Goal: Transaction & Acquisition: Purchase product/service

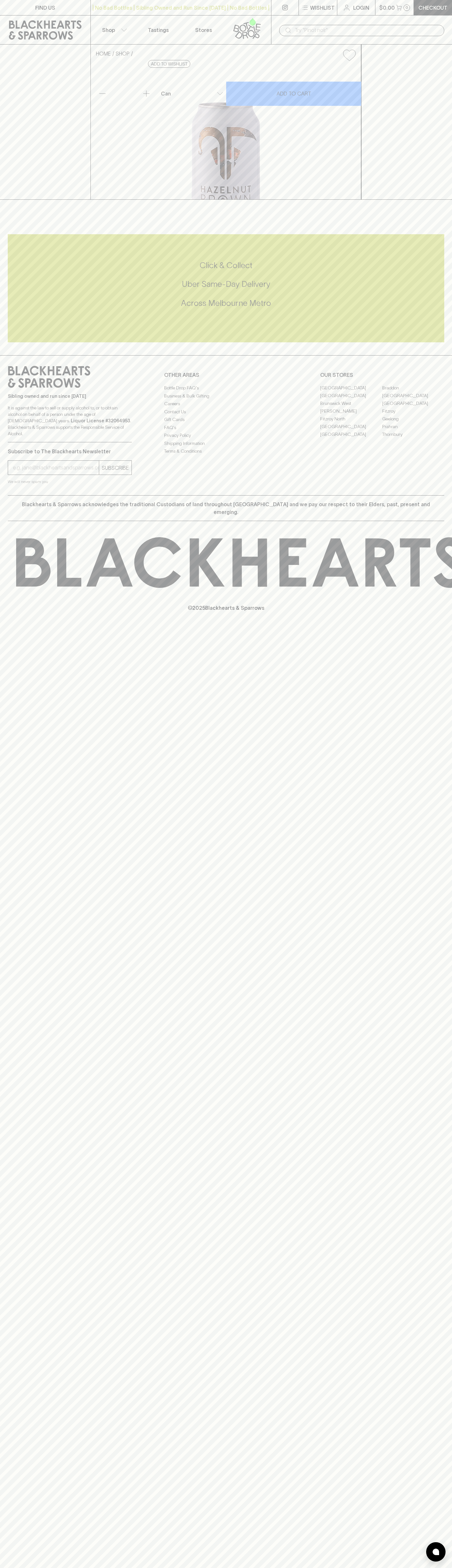
click at [430, 19] on div "​" at bounding box center [362, 30] width 181 height 29
click at [432, 495] on div "Sibling owned and run since [DATE] It is against the law to sell or supply alco…" at bounding box center [226, 425] width 452 height 140
click at [336, 1567] on html "FIND US | No Bad Bottles | Sibling Owned and Run Since [DATE] | No Bad Bottles …" at bounding box center [226, 784] width 452 height 1568
click at [11, 1073] on div "FIND US | No Bad Bottles | Sibling Owned and Run Since [DATE] | No Bad Bottles …" at bounding box center [226, 784] width 452 height 1568
